Goal: Transaction & Acquisition: Purchase product/service

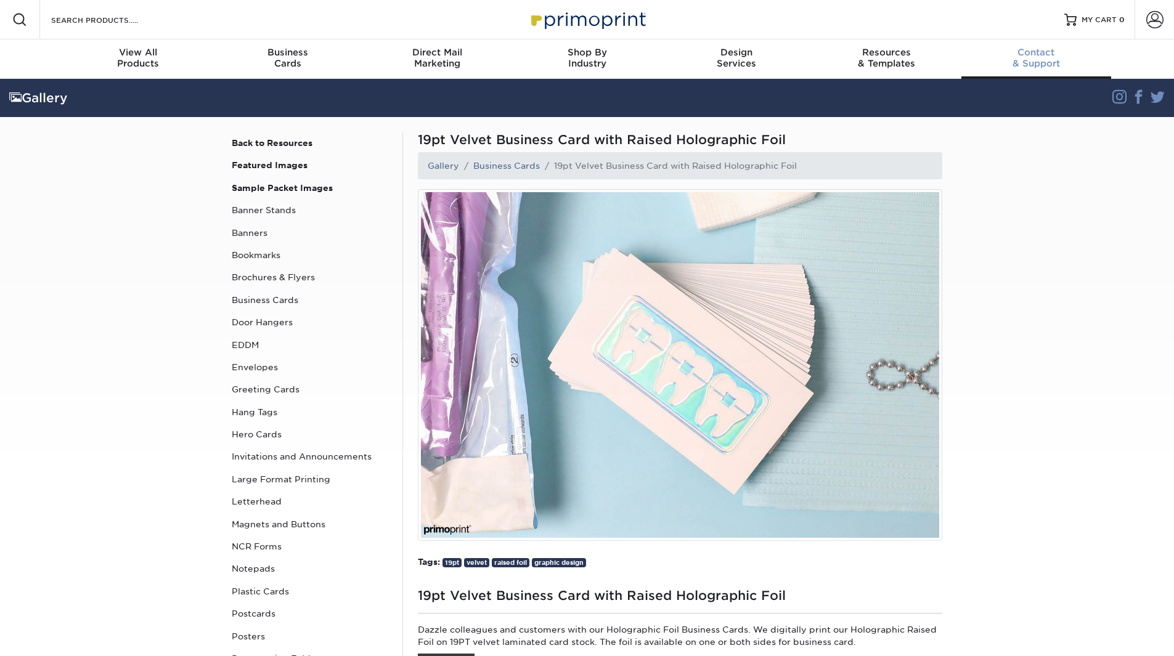
click at [1042, 47] on span "Contact" at bounding box center [1036, 52] width 150 height 11
click at [278, 301] on link "Business Cards" at bounding box center [310, 300] width 166 height 22
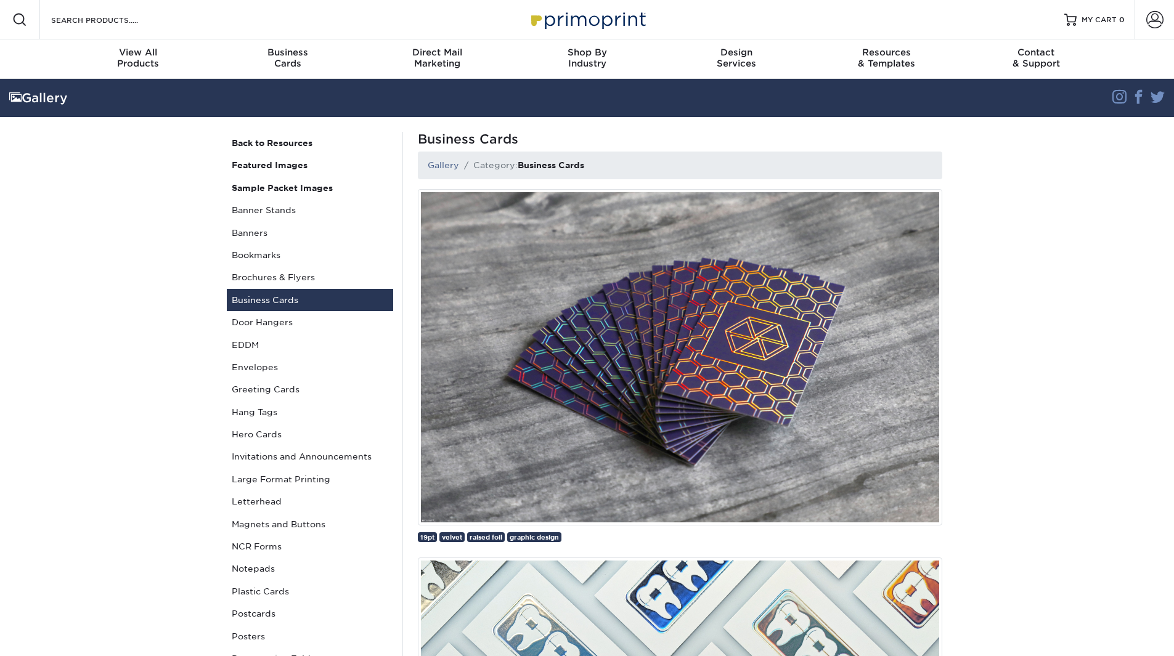
click at [598, 248] on img at bounding box center [680, 357] width 524 height 336
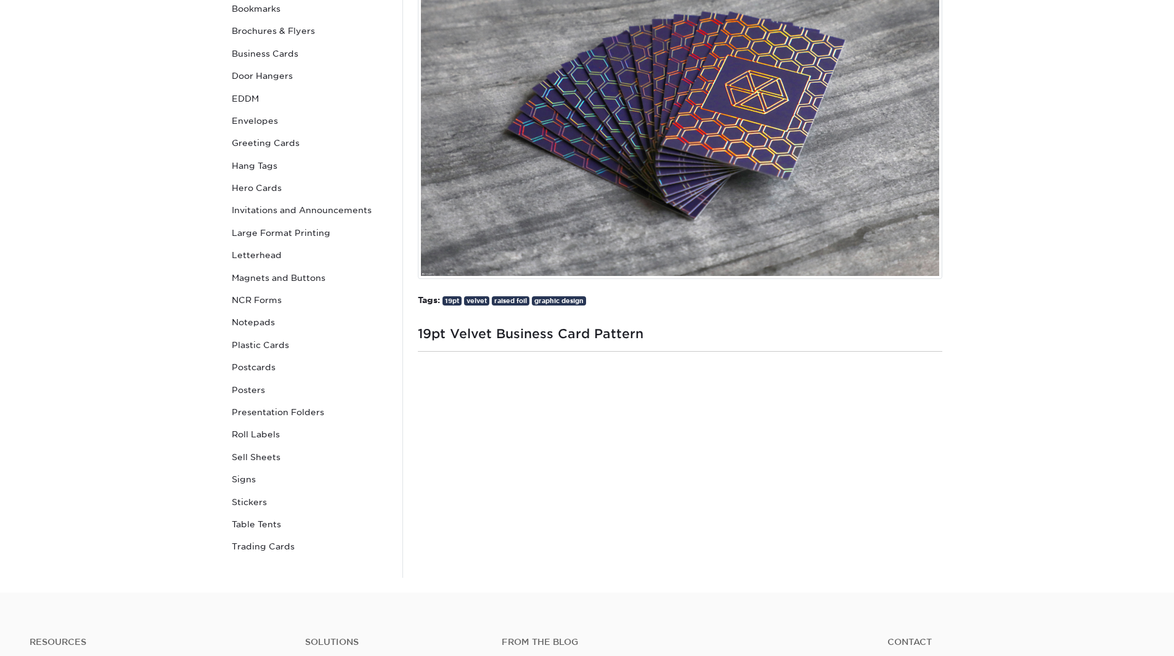
scroll to position [543, 0]
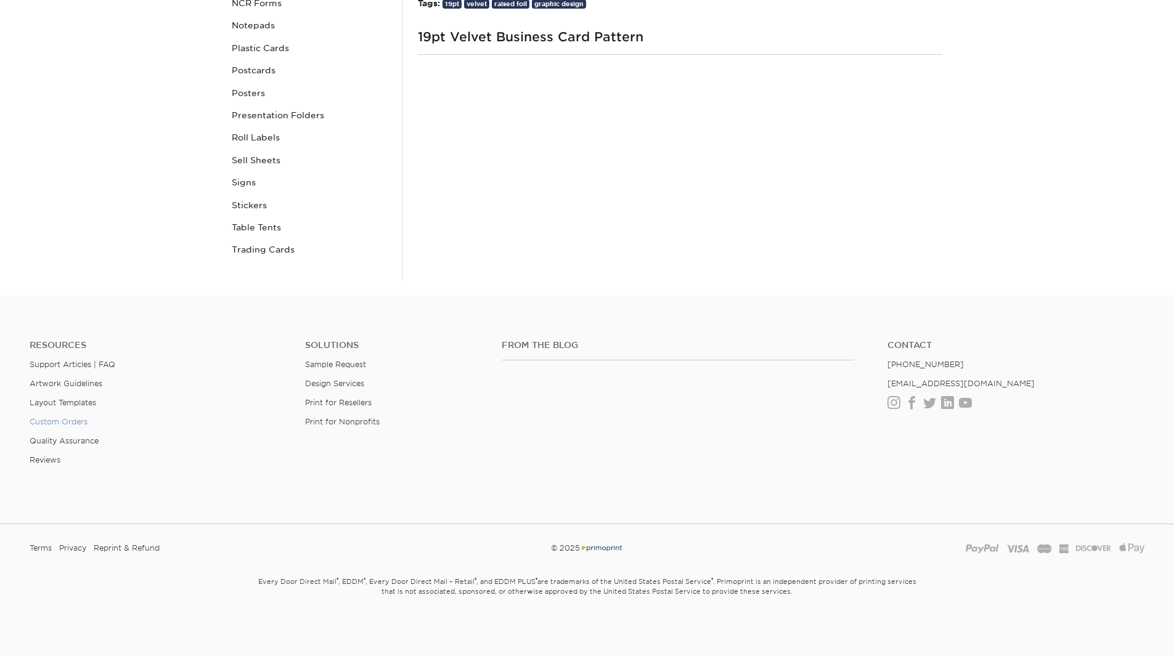
click at [64, 423] on link "Custom Orders" at bounding box center [59, 421] width 58 height 9
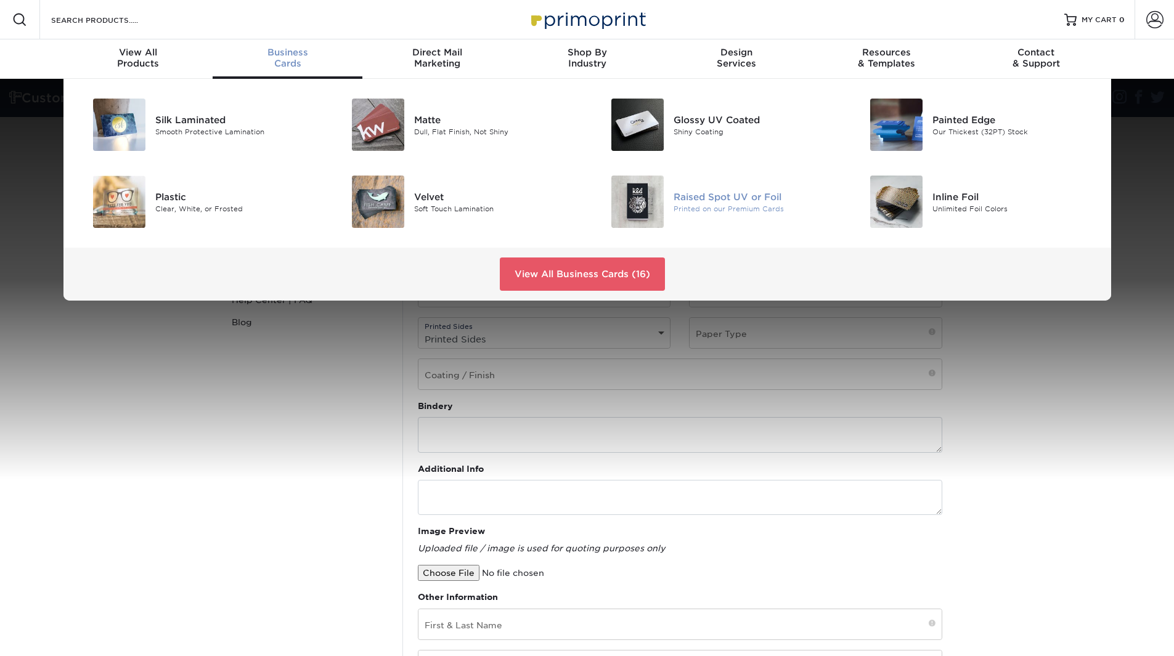
click at [651, 200] on img at bounding box center [637, 202] width 52 height 52
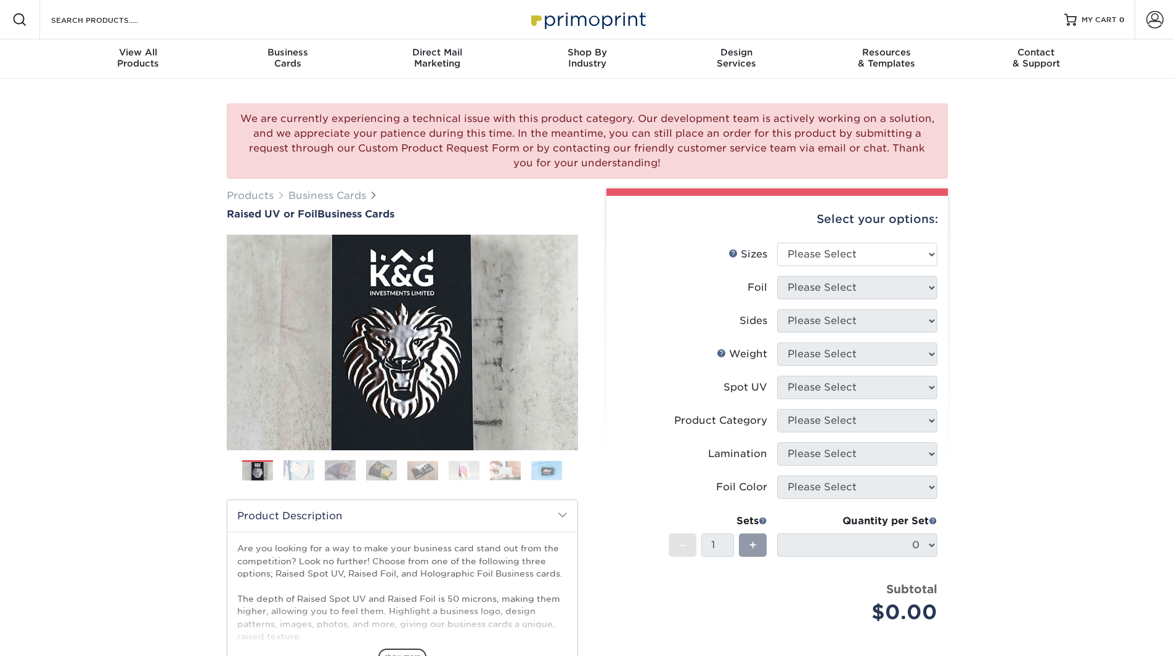
click at [293, 460] on div "Previous" at bounding box center [402, 362] width 351 height 255
click at [295, 472] on img at bounding box center [298, 471] width 31 height 22
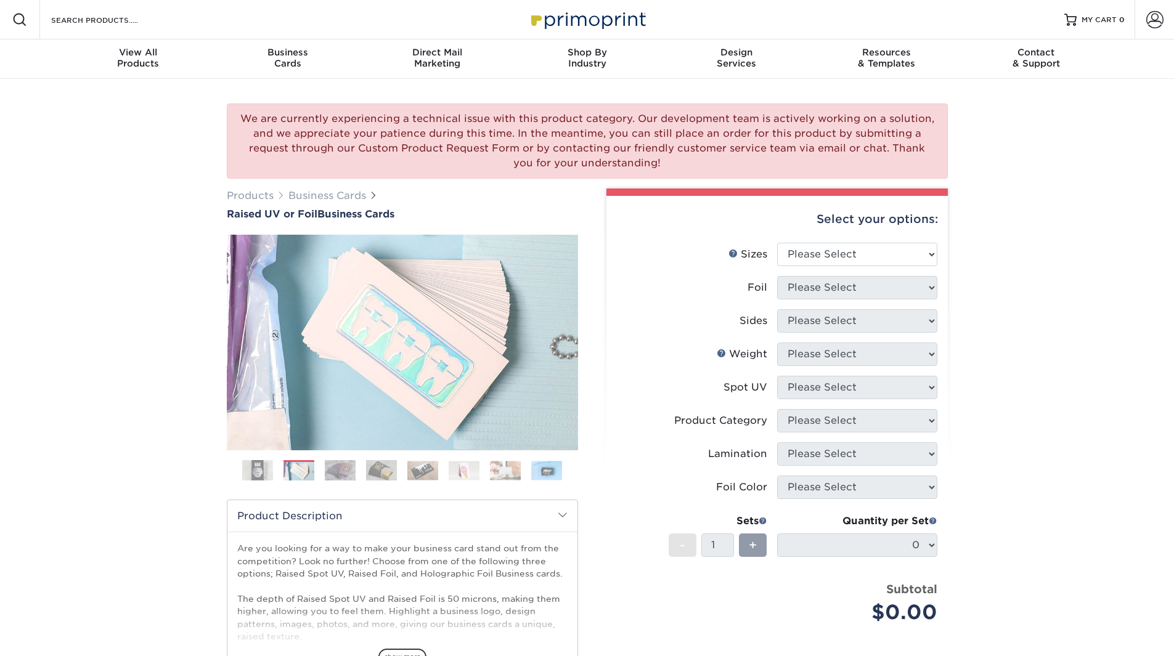
click at [343, 477] on img at bounding box center [340, 471] width 31 height 22
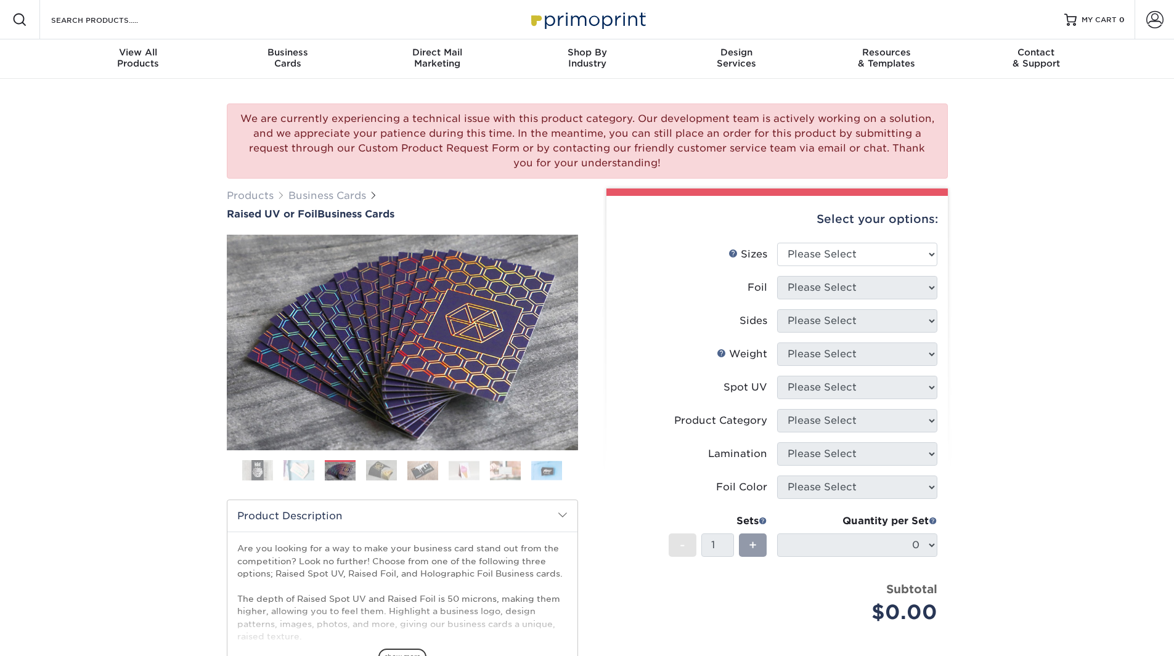
click at [376, 474] on img at bounding box center [381, 471] width 31 height 22
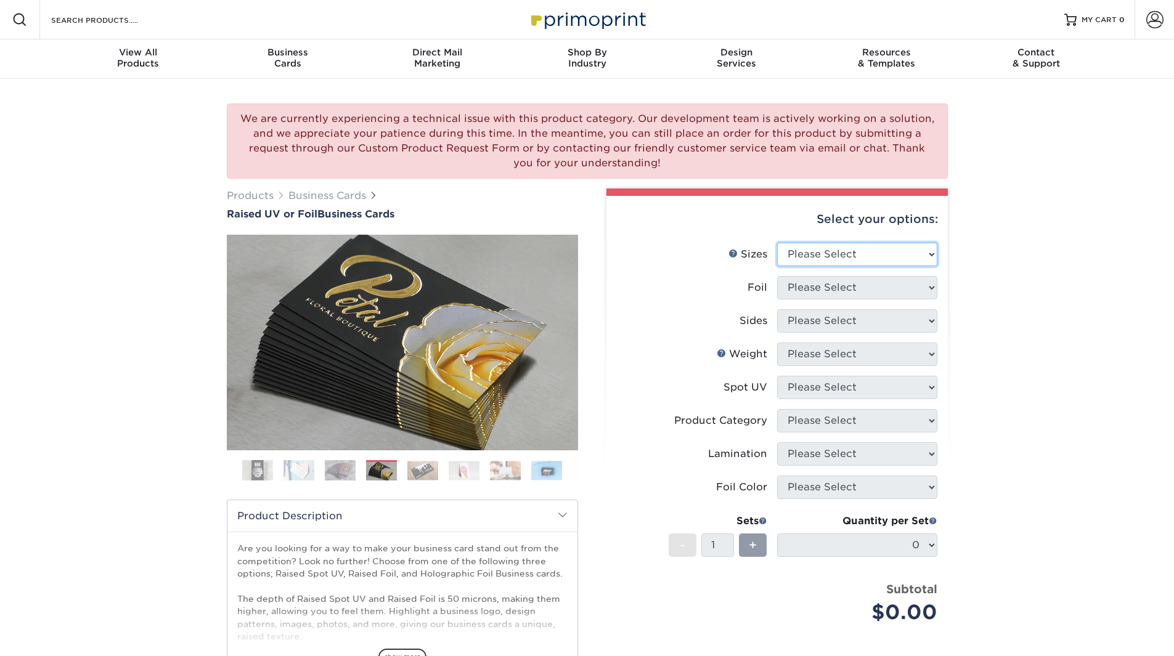
click at [910, 261] on select "Please Select 2" x 3.5" - Standard" at bounding box center [857, 254] width 160 height 23
select select "2.00x3.50"
click at [777, 243] on select "Please Select 2" x 3.5" - Standard" at bounding box center [857, 254] width 160 height 23
click at [906, 291] on select "Please Select No Yes" at bounding box center [857, 287] width 160 height 23
select select "1"
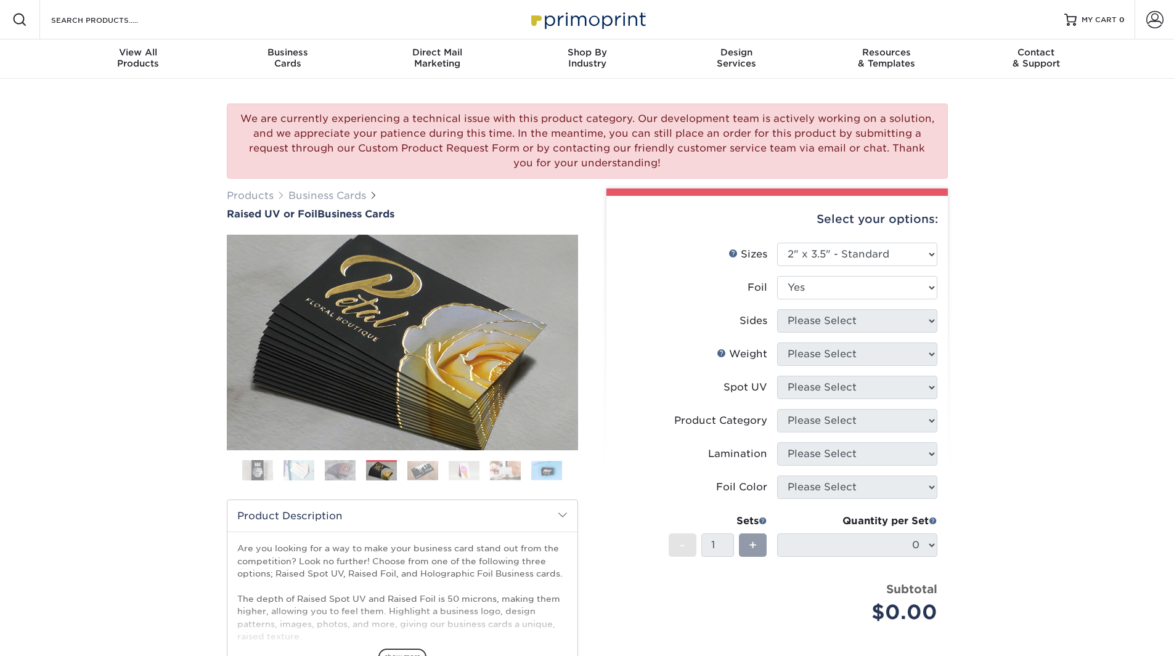
click at [777, 276] on select "Please Select No Yes" at bounding box center [857, 287] width 160 height 23
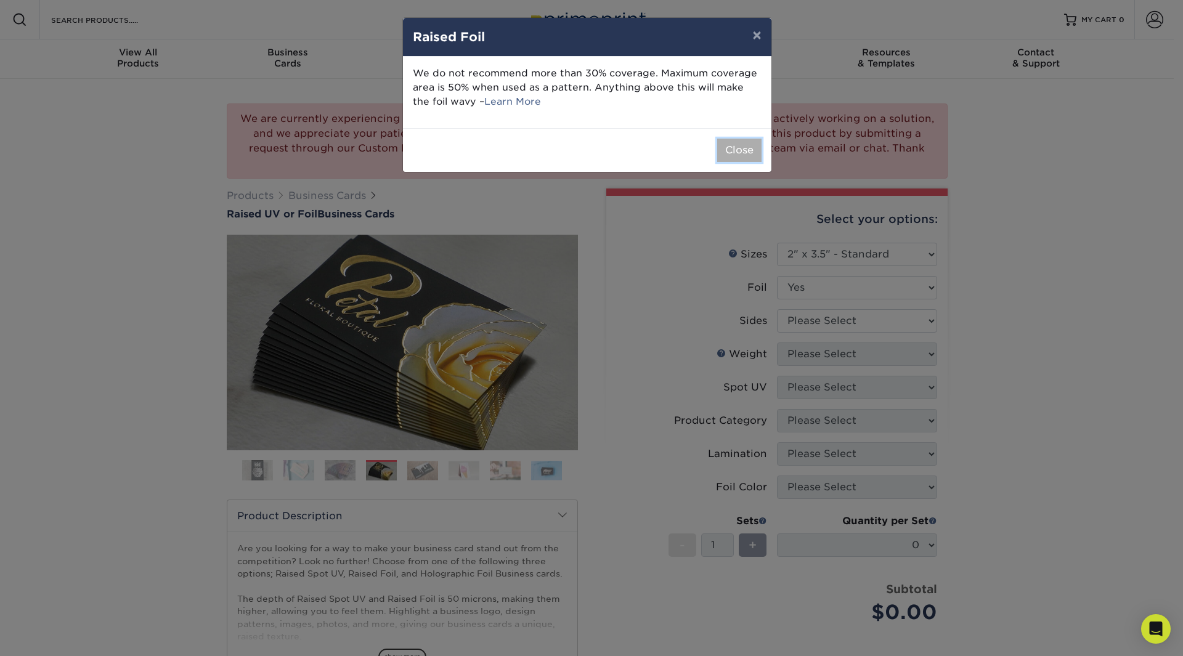
click at [734, 150] on button "Close" at bounding box center [739, 150] width 44 height 23
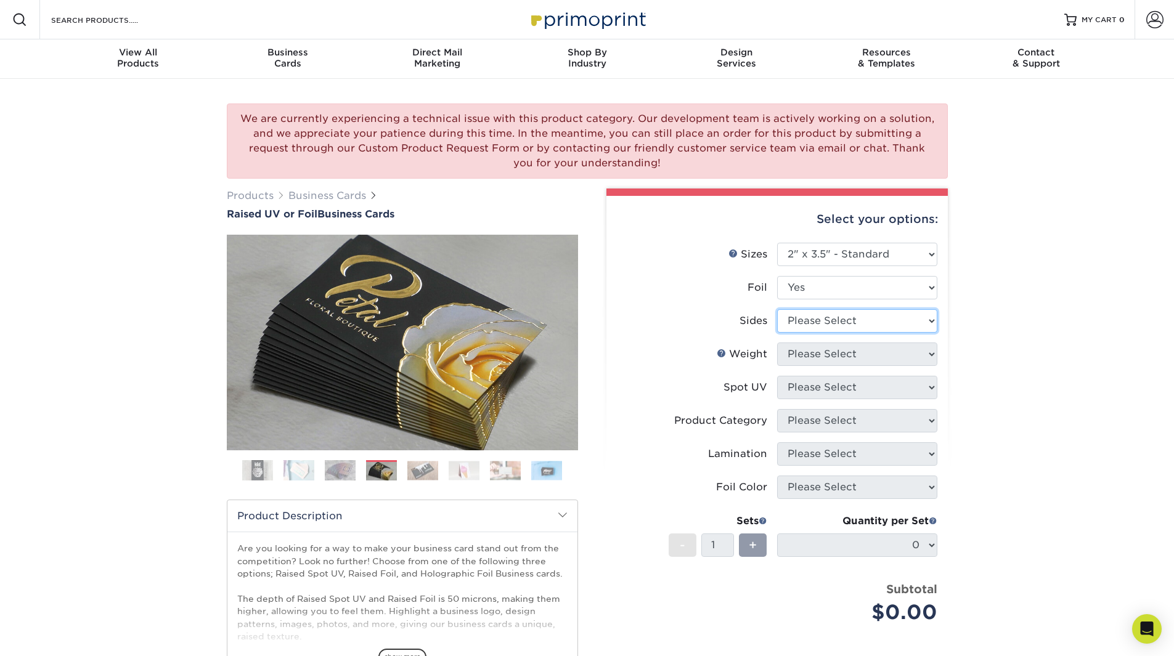
click at [845, 326] on select "Please Select Print Both Sides - Foil Both Sides Print Both Sides - Foil Front …" at bounding box center [857, 320] width 160 height 23
select select "e9e9dfb3-fba1-4d60-972c-fd9ca5904d33"
click at [777, 309] on select "Please Select Print Both Sides - Foil Both Sides Print Both Sides - Foil Front …" at bounding box center [857, 320] width 160 height 23
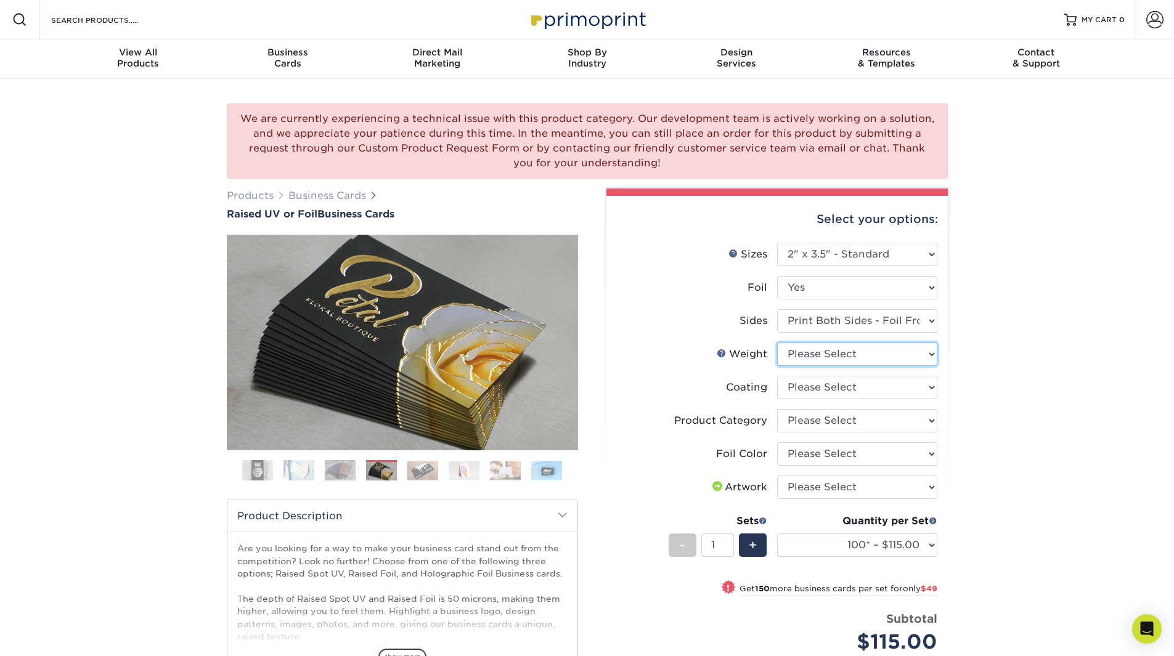
click at [878, 357] on select "Please Select 16PT" at bounding box center [857, 354] width 160 height 23
select select "16PT"
click at [777, 343] on select "Please Select 16PT" at bounding box center [857, 354] width 160 height 23
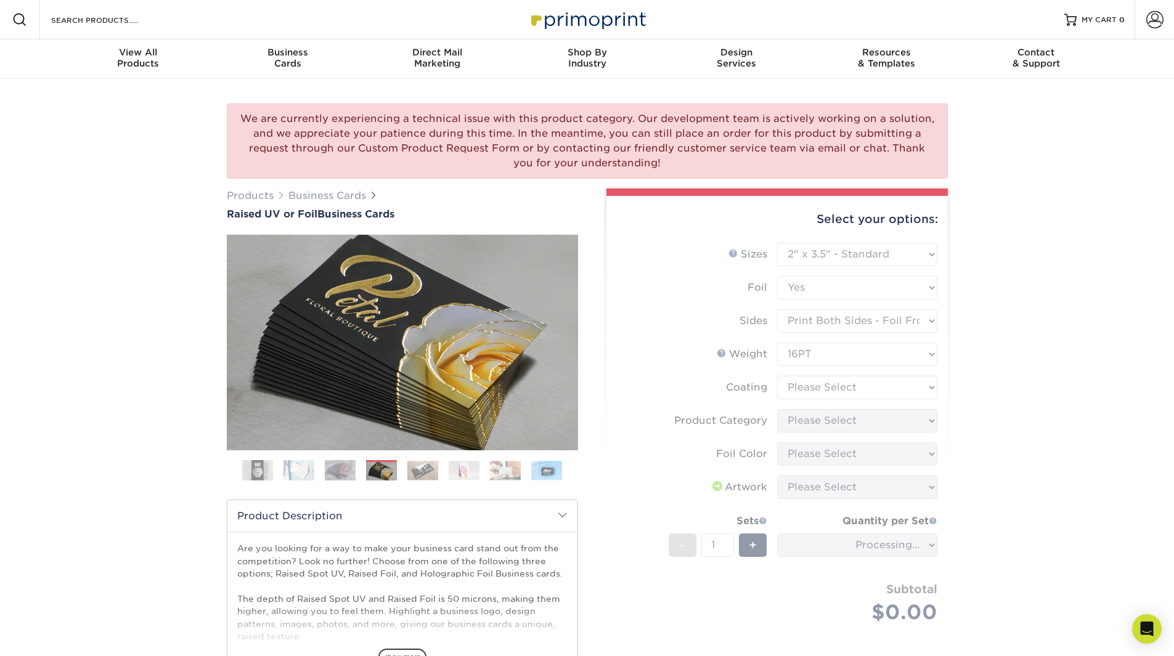
click at [846, 394] on form "Sizes Help Sizes Please Select 2" x 3.5" - Standard Foil Please Select" at bounding box center [777, 448] width 322 height 410
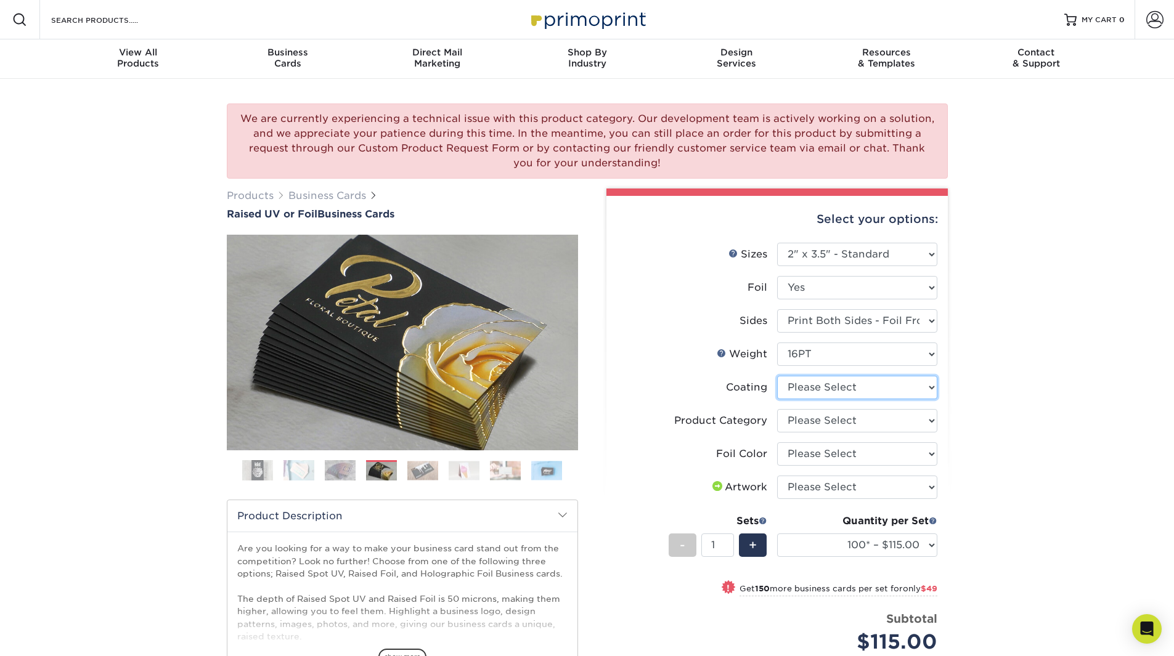
click at [846, 394] on select at bounding box center [857, 387] width 160 height 23
select select "3e7618de-abca-4bda-9f97-8b9129e913d8"
click at [777, 376] on select at bounding box center [857, 387] width 160 height 23
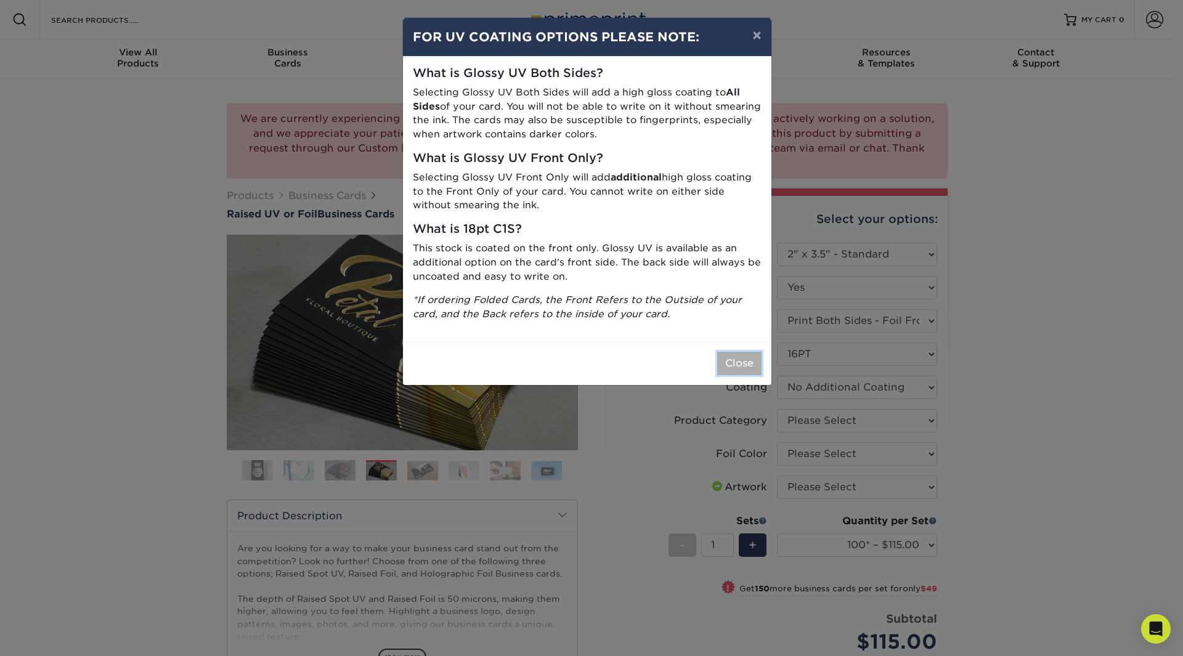
click at [735, 365] on button "Close" at bounding box center [739, 363] width 44 height 23
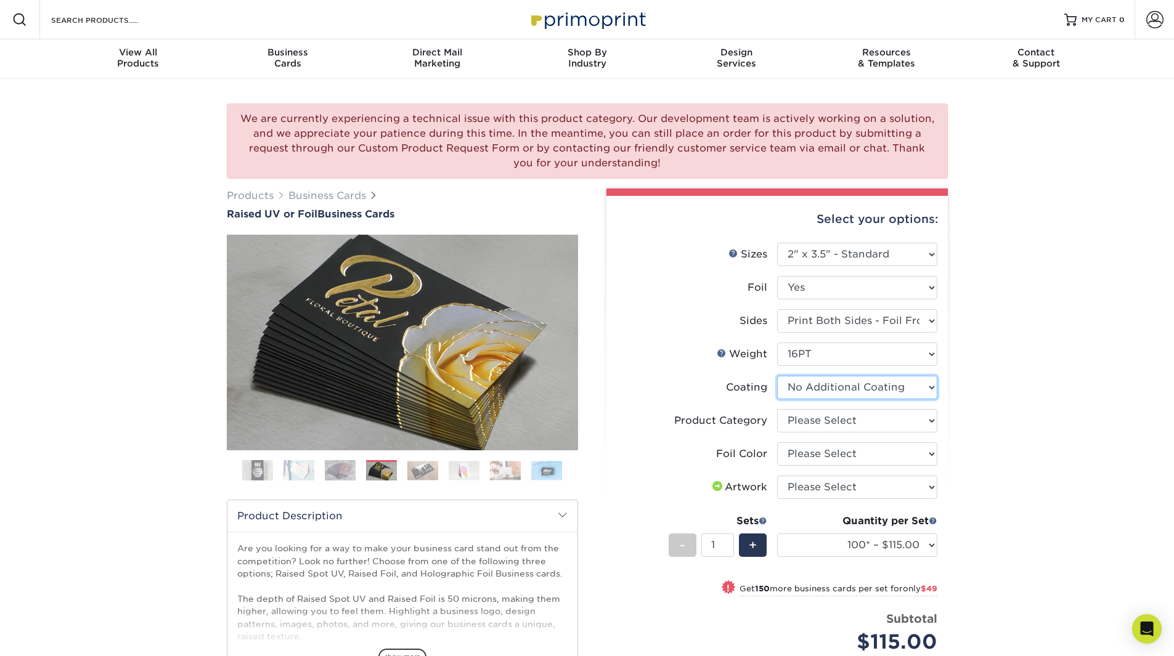
click at [862, 395] on select at bounding box center [857, 387] width 160 height 23
click at [875, 359] on select "Please Select 16PT" at bounding box center [857, 354] width 160 height 23
click at [876, 426] on select "Please Select Business Cards" at bounding box center [857, 420] width 160 height 23
select select "3b5148f1-0588-4f88-a218-97bcfdce65c1"
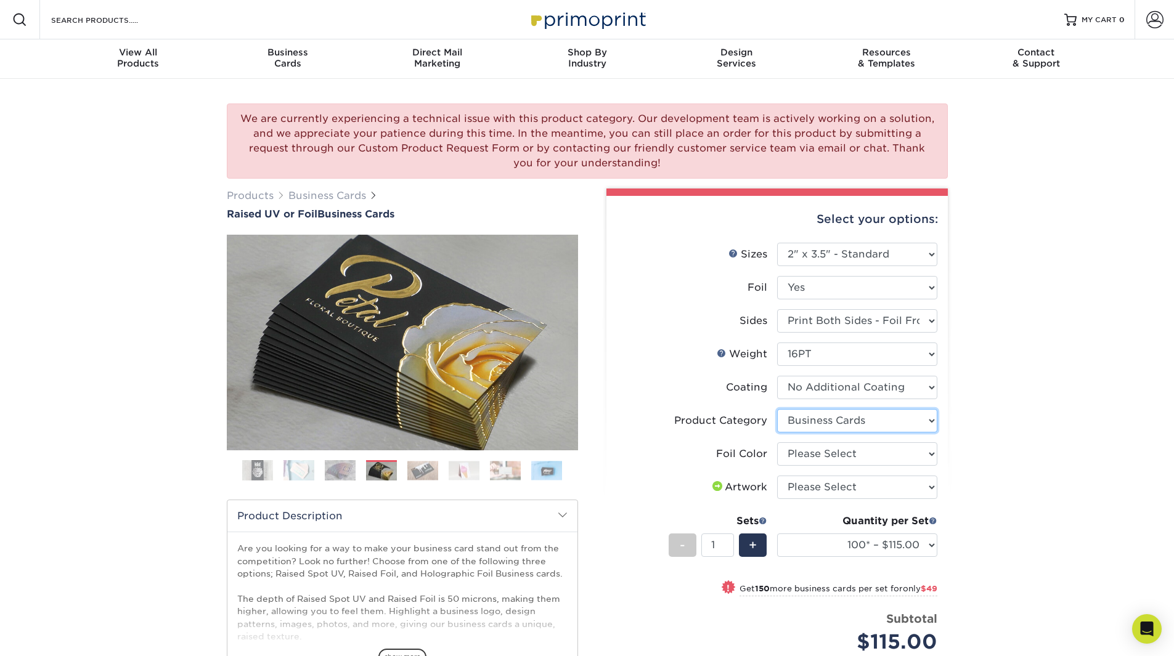
click at [777, 409] on select "Please Select Business Cards" at bounding box center [857, 420] width 160 height 23
click at [851, 453] on select "Please Select Silver Foil Gold Foil Holographic Foil" at bounding box center [857, 453] width 160 height 23
select select "070be916-f238-4bbb-84b5-b64a15a64c9f"
click at [777, 442] on select "Please Select Silver Foil Gold Foil Holographic Foil" at bounding box center [857, 453] width 160 height 23
click at [869, 493] on select "Please Select I will upload files I need a design - $100" at bounding box center [857, 487] width 160 height 23
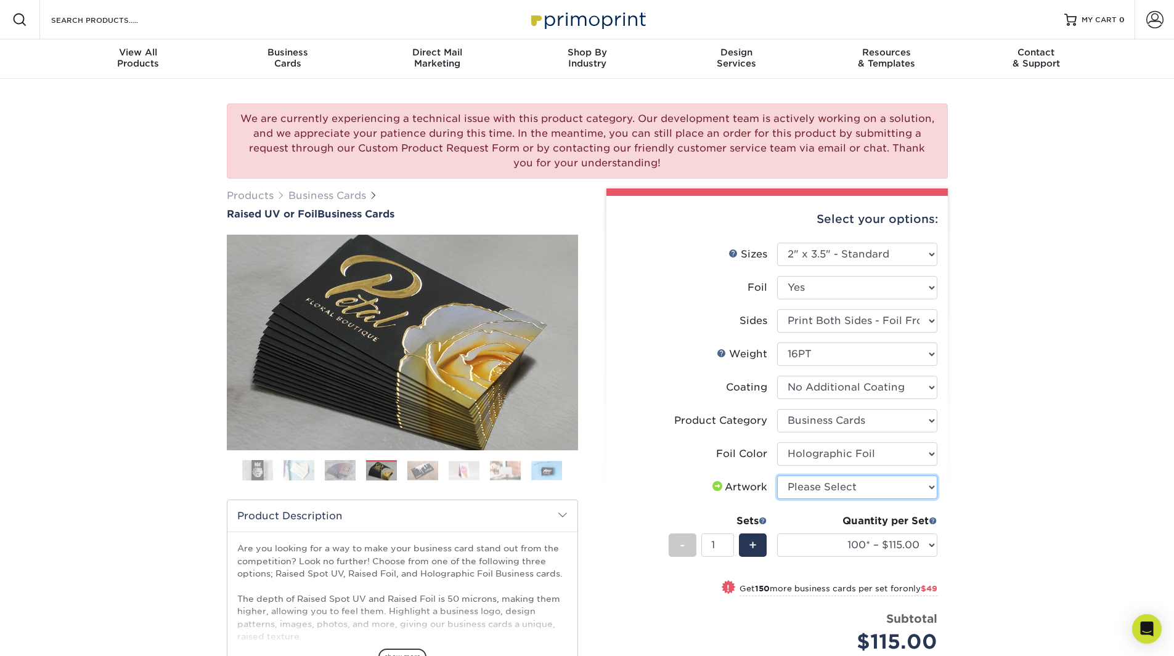
select select "upload"
click at [777, 476] on select "Please Select I will upload files I need a design - $100" at bounding box center [857, 487] width 160 height 23
click at [930, 547] on select "100* – $115.00 250* – $164.00 500* – $221.00" at bounding box center [857, 544] width 160 height 23
click at [654, 504] on li "Artwork Please Select I will upload files I need a design - $100" at bounding box center [777, 492] width 320 height 33
